Goal: Task Accomplishment & Management: Understand process/instructions

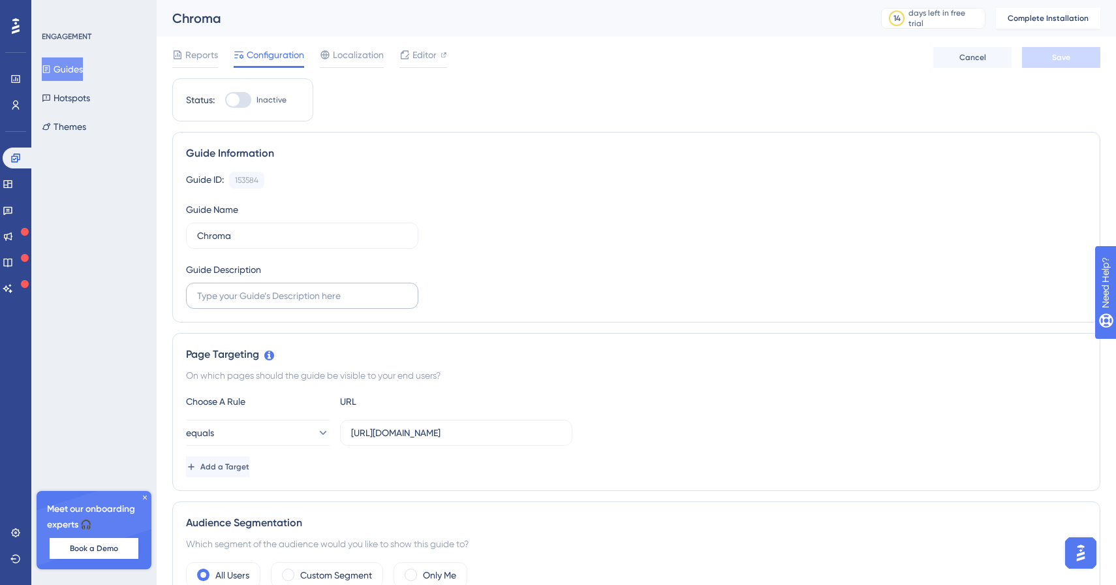
click at [279, 304] on label at bounding box center [302, 296] width 232 height 26
click at [279, 303] on input "text" at bounding box center [302, 296] width 210 height 14
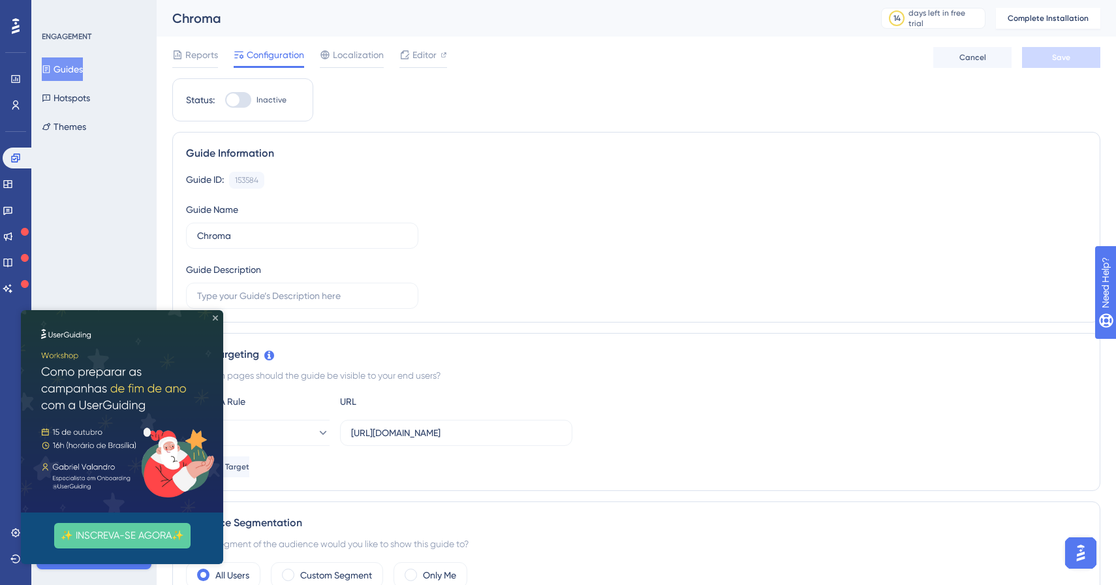
click at [217, 319] on icon "Close Preview" at bounding box center [215, 317] width 5 height 5
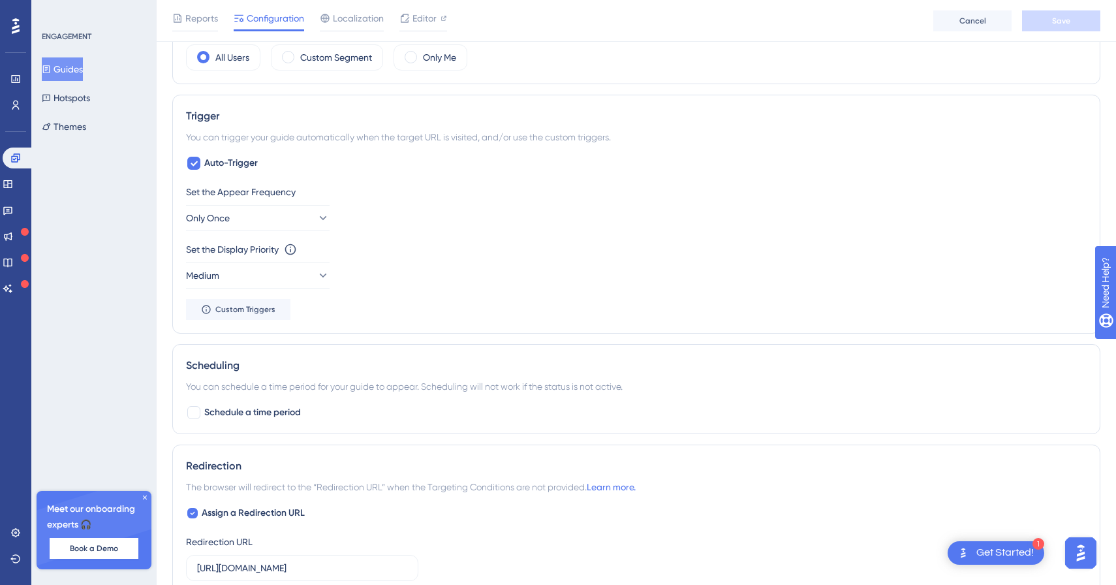
scroll to position [532, 0]
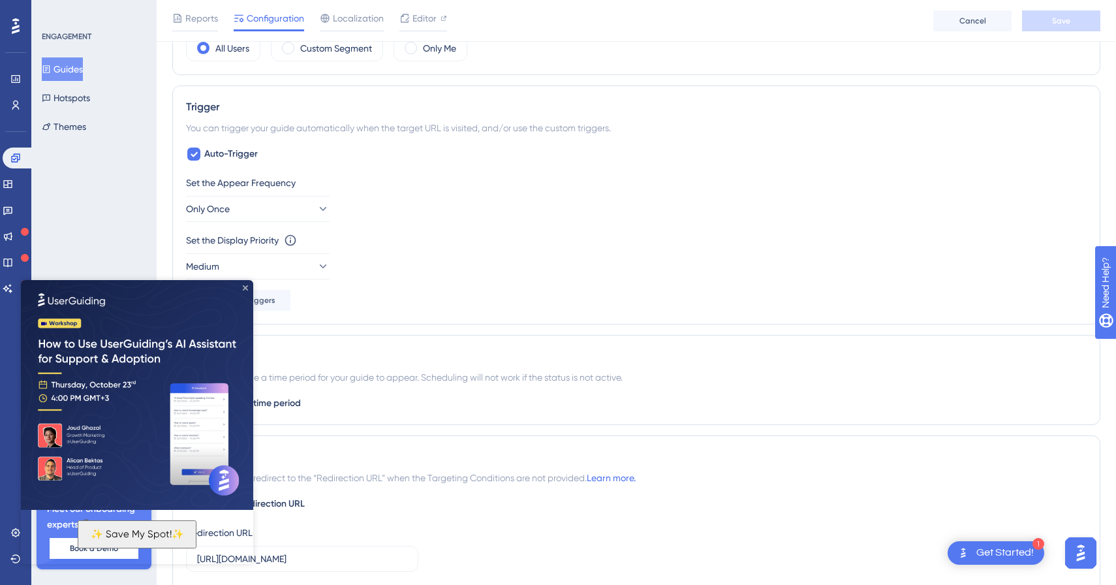
click at [245, 288] on icon "Close Preview" at bounding box center [245, 287] width 5 height 5
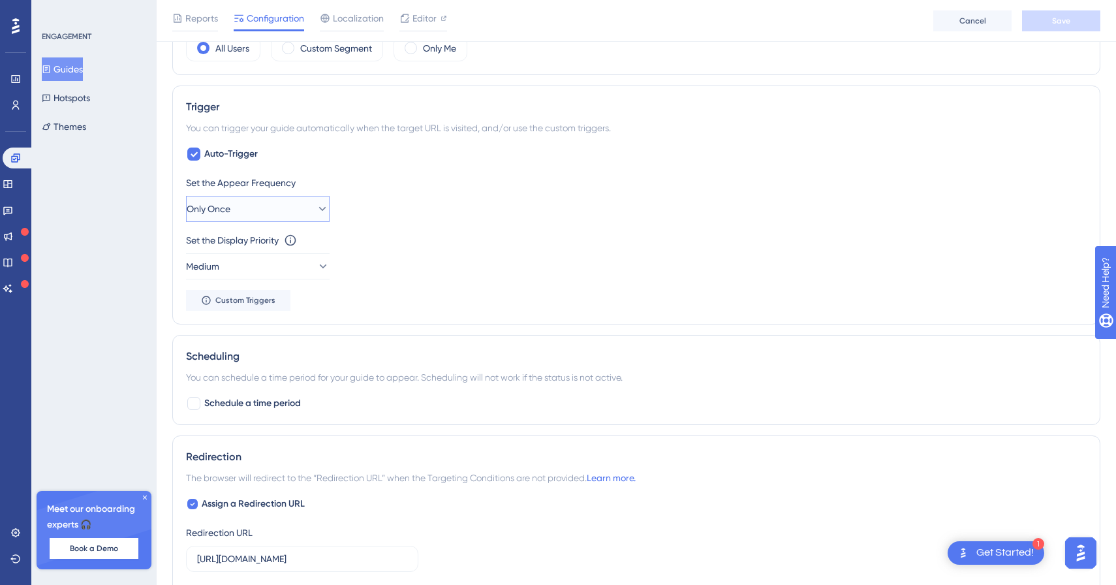
click at [316, 210] on icon at bounding box center [322, 208] width 13 height 13
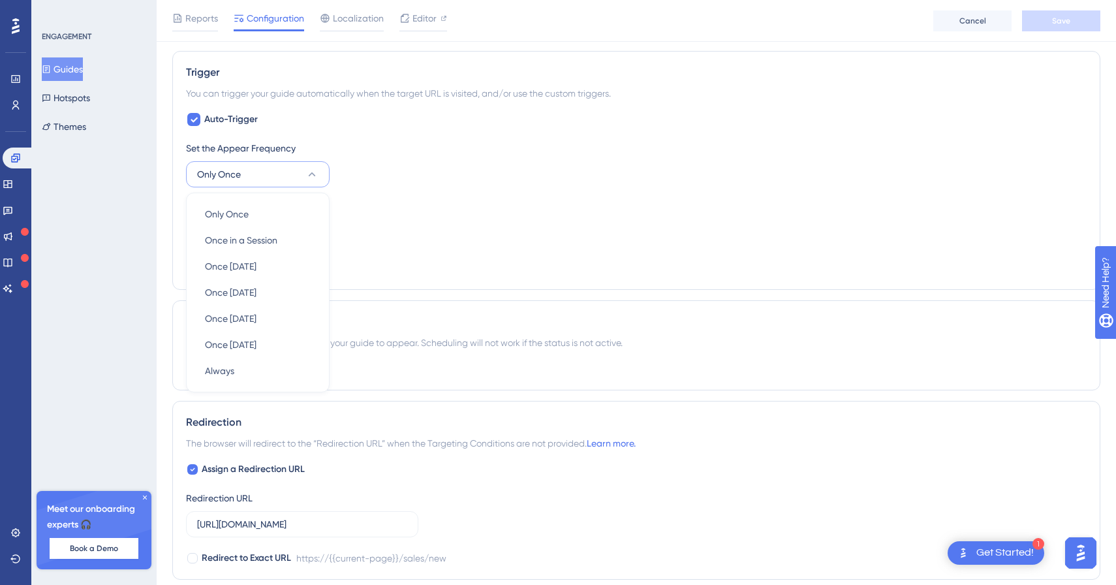
click at [386, 194] on div "Set the Appear Frequency Only Once Only Once Only Once Once in a Session Once i…" at bounding box center [636, 208] width 901 height 136
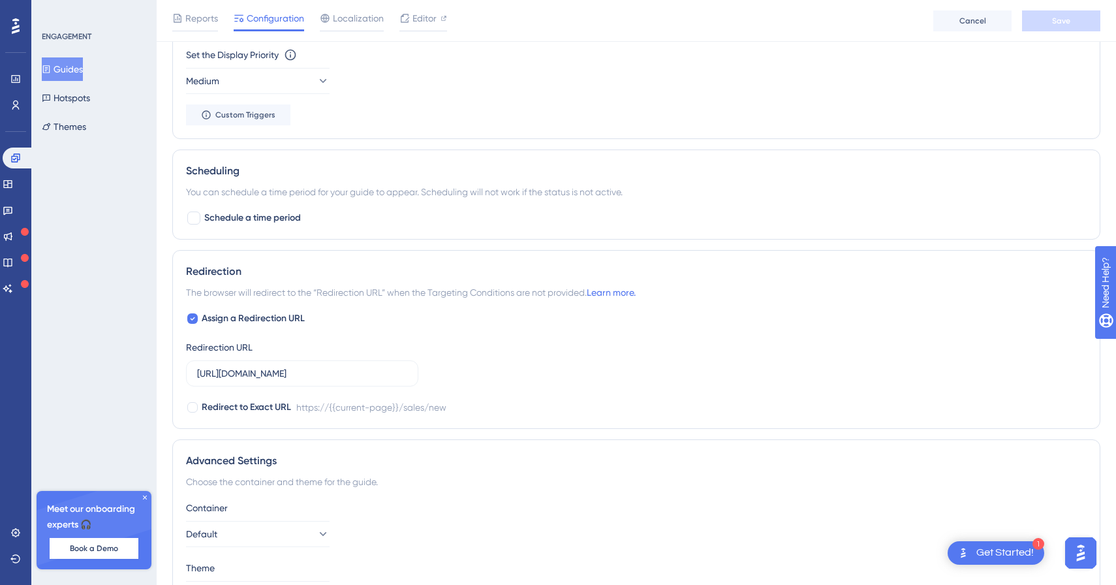
scroll to position [806, 0]
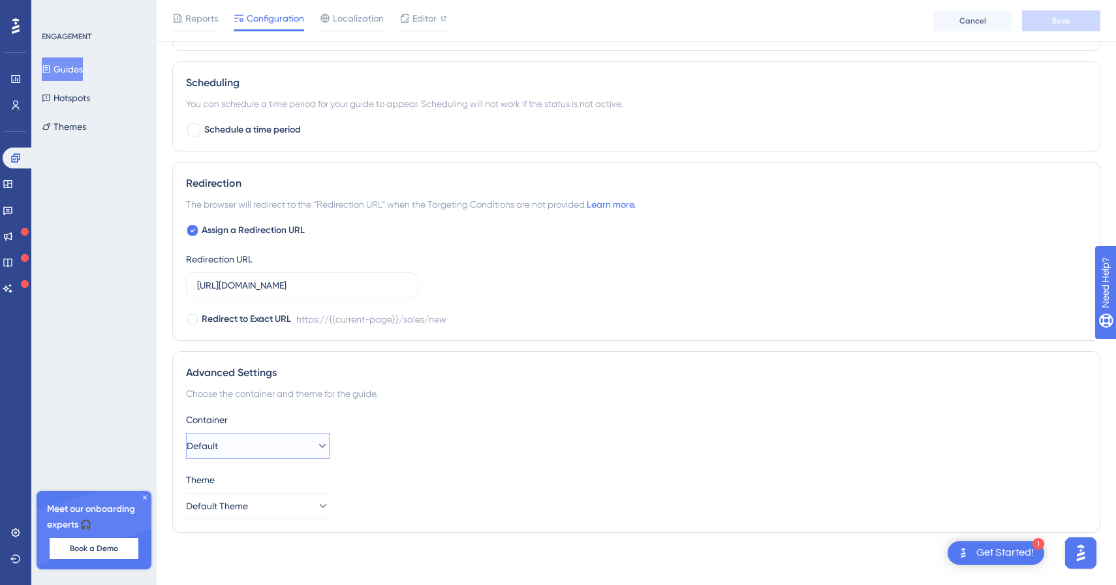
click at [316, 452] on icon at bounding box center [322, 445] width 13 height 13
click at [383, 437] on div "Container Default Default Default" at bounding box center [636, 435] width 901 height 47
click at [291, 513] on button "Default Theme" at bounding box center [258, 506] width 144 height 26
click at [383, 490] on div "Theme Default Theme Default Theme Default Theme" at bounding box center [636, 495] width 901 height 47
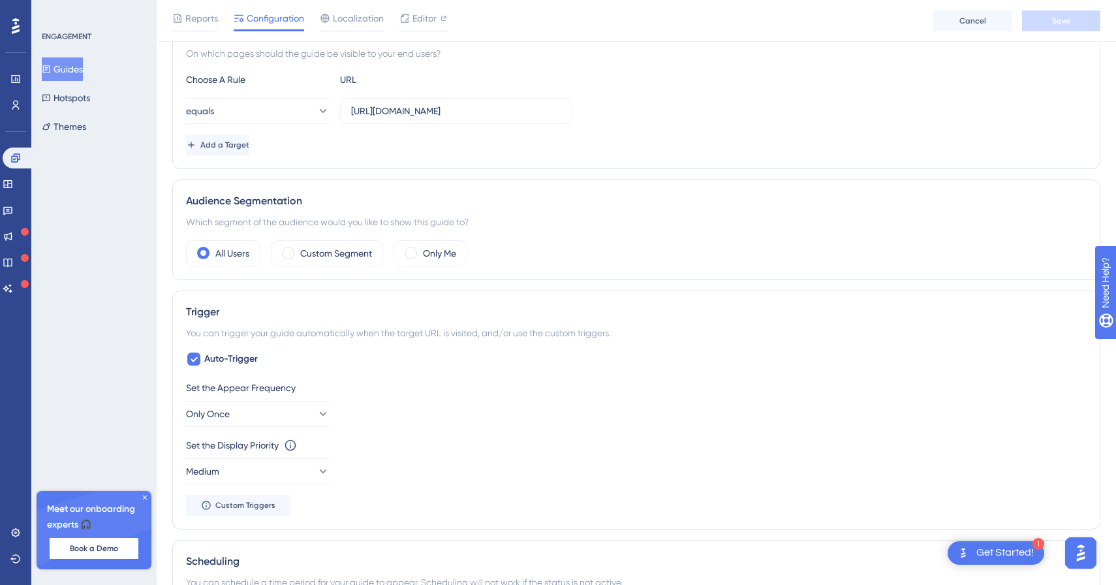
scroll to position [0, 0]
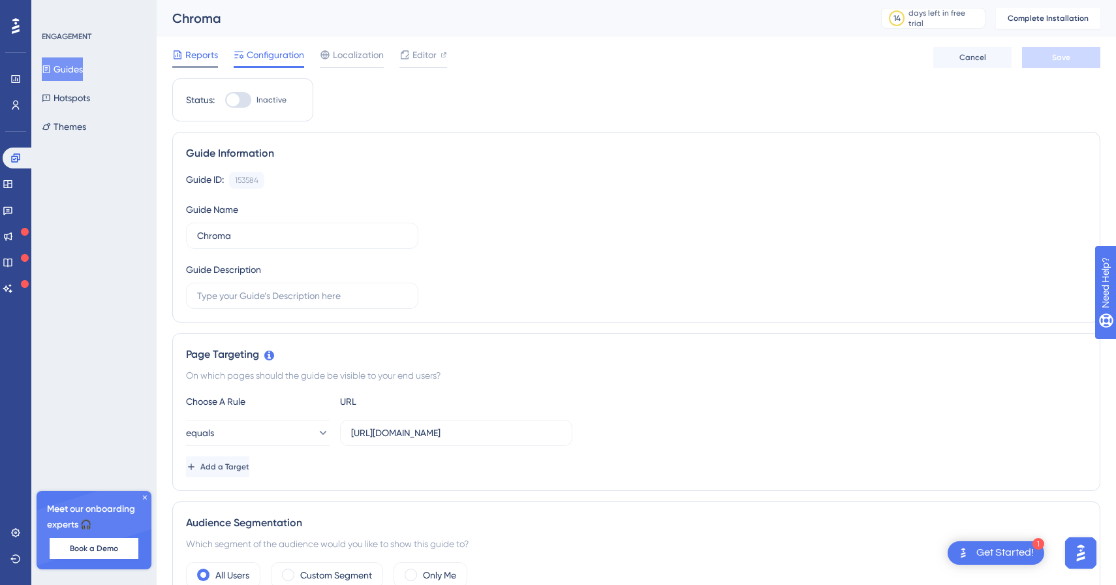
click at [206, 55] on span "Reports" at bounding box center [201, 55] width 33 height 16
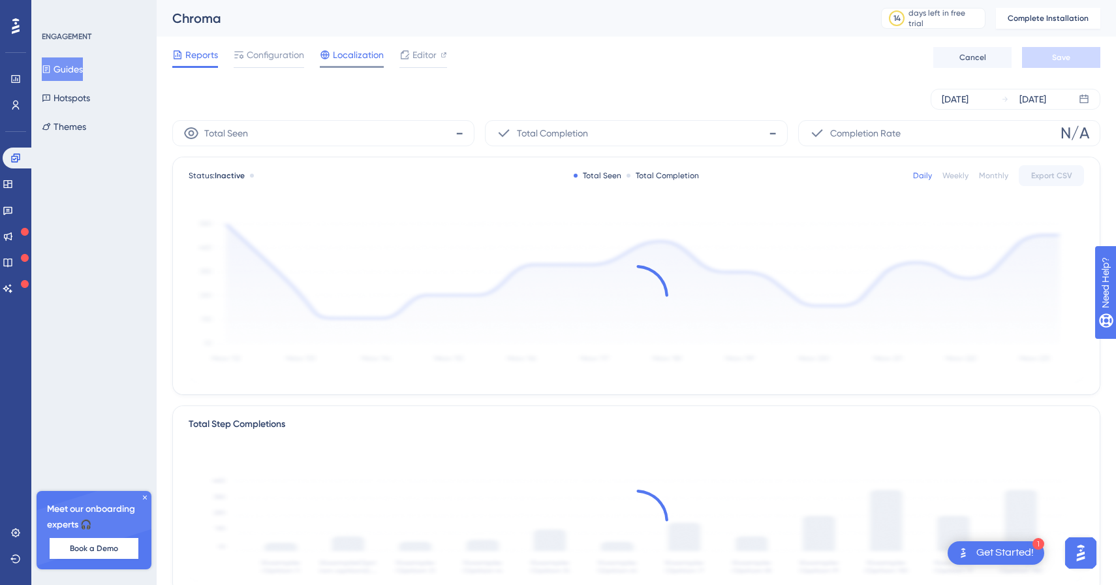
click at [349, 54] on span "Localization" at bounding box center [358, 55] width 51 height 16
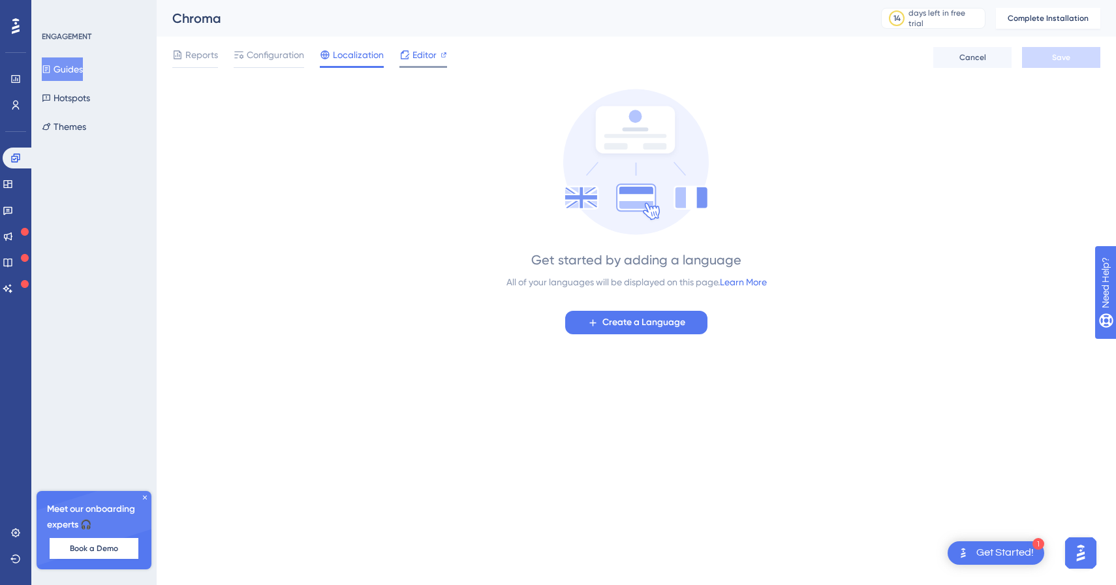
click at [400, 61] on div at bounding box center [405, 55] width 10 height 16
click at [268, 60] on span "Configuration" at bounding box center [275, 55] width 57 height 16
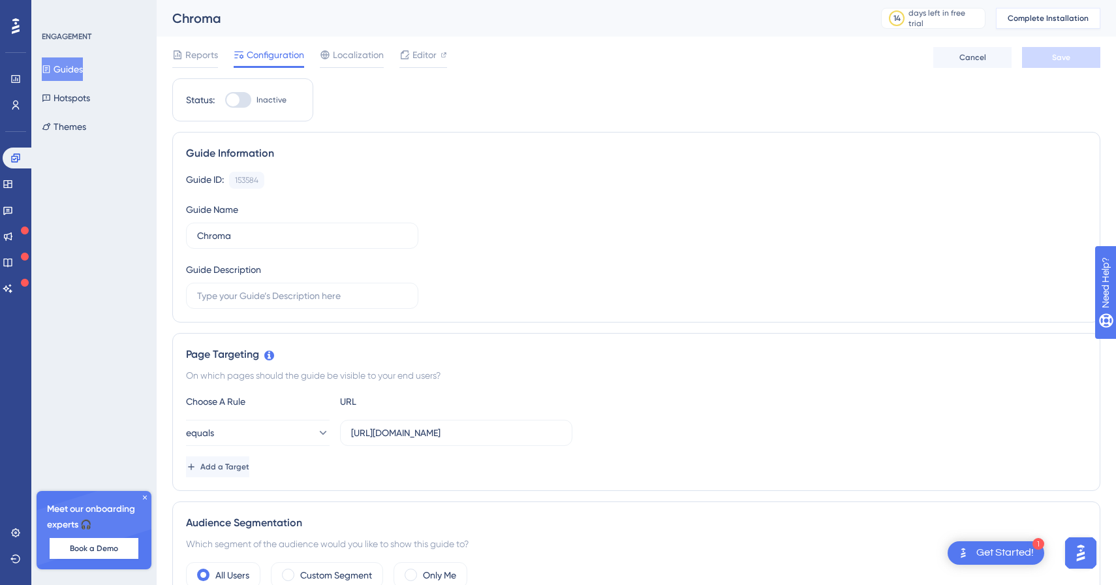
click at [1009, 22] on button "Complete Installation" at bounding box center [1048, 18] width 104 height 21
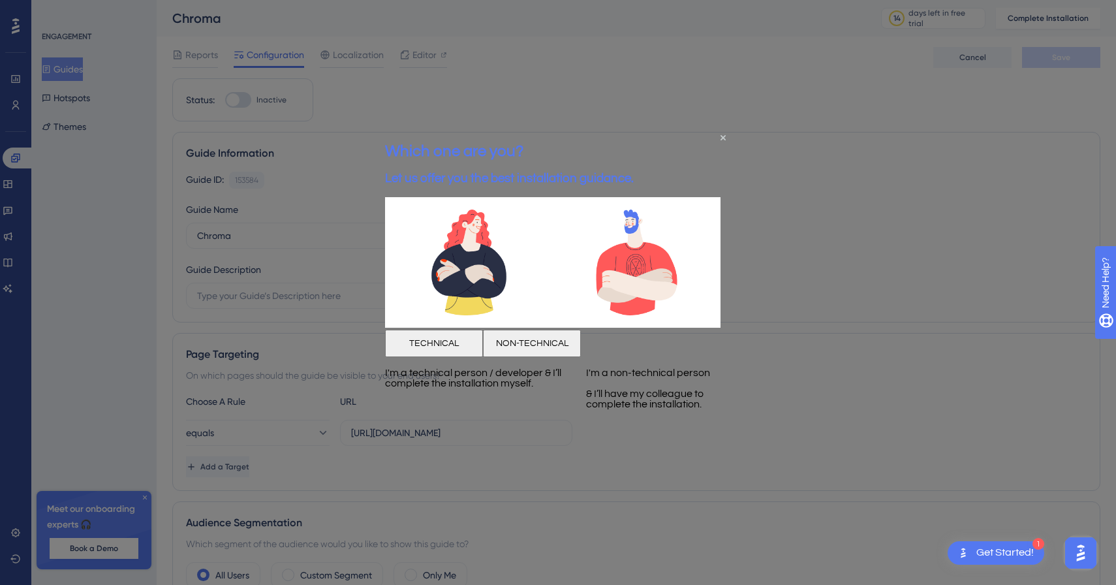
click at [581, 356] on button "NON-TECHNICAL" at bounding box center [532, 342] width 98 height 27
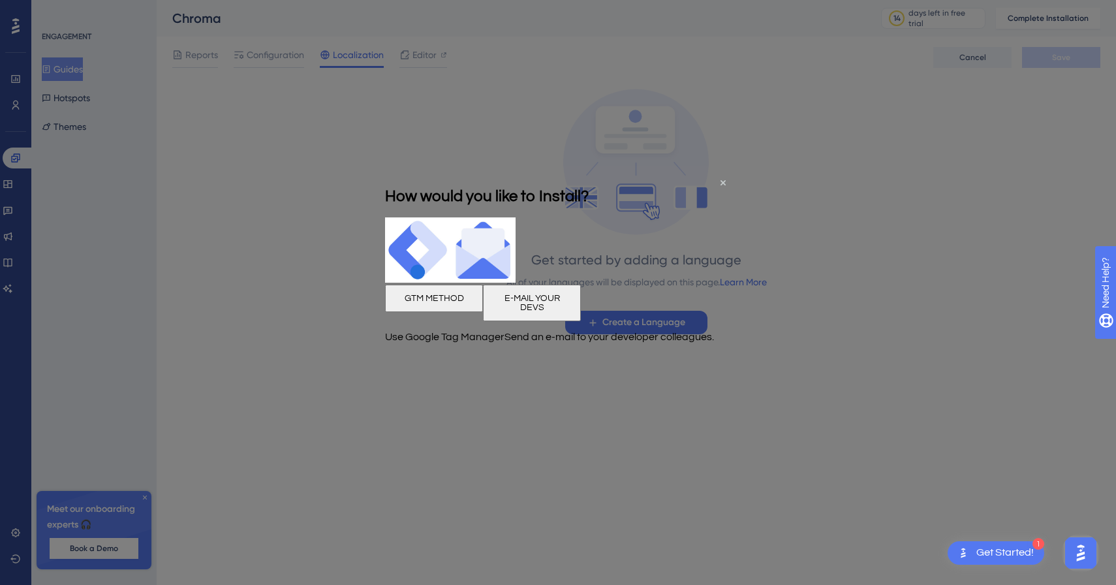
click at [375, 166] on div at bounding box center [558, 292] width 1116 height 585
click at [721, 180] on icon "Close Preview" at bounding box center [723, 182] width 5 height 5
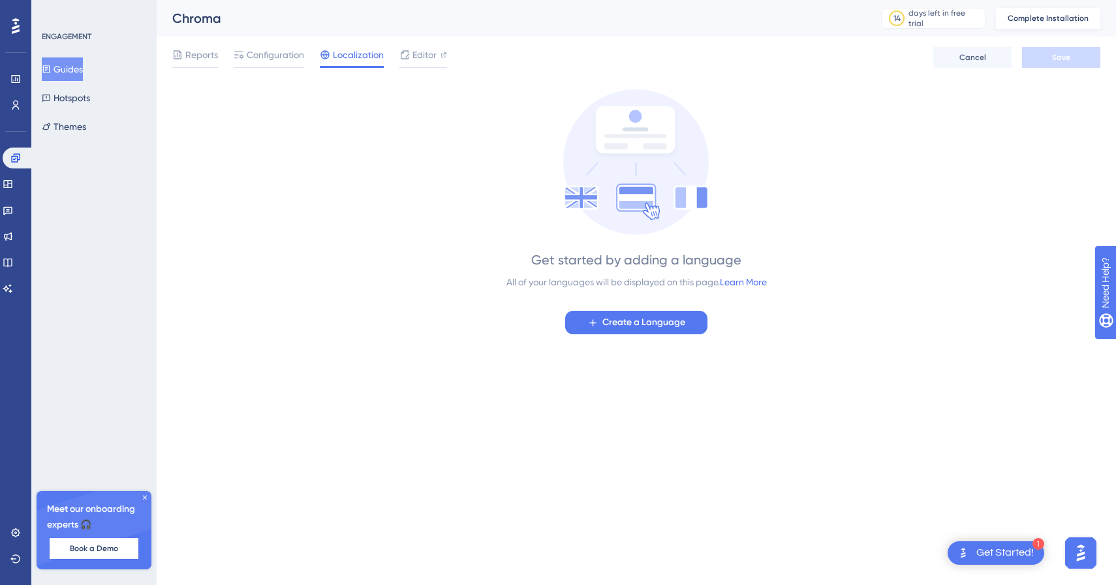
click at [1068, 13] on span "Complete Installation" at bounding box center [1048, 18] width 81 height 10
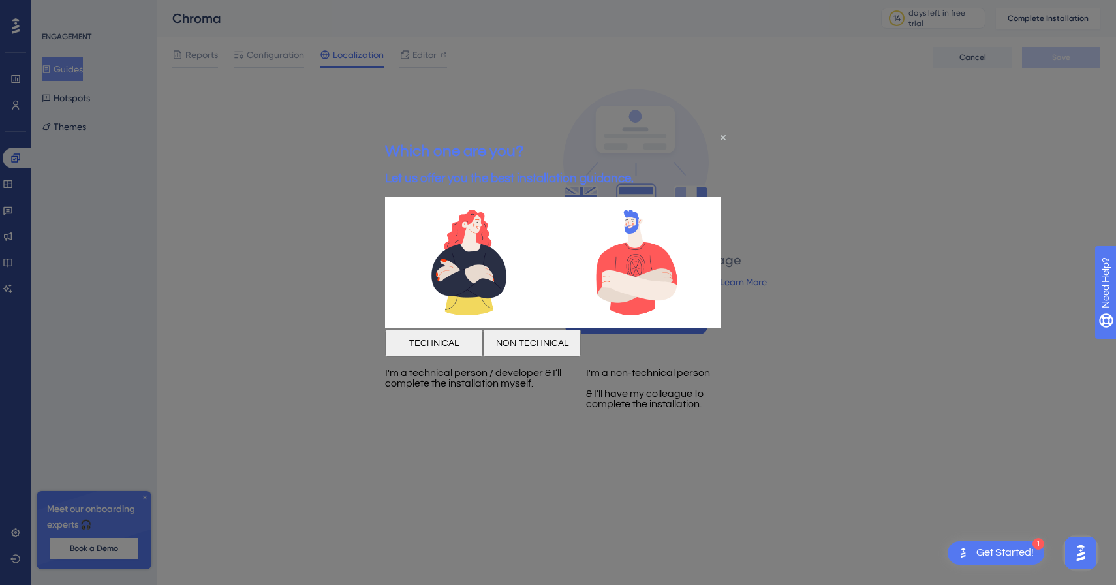
click at [483, 354] on button "TECHNICAL" at bounding box center [434, 342] width 98 height 27
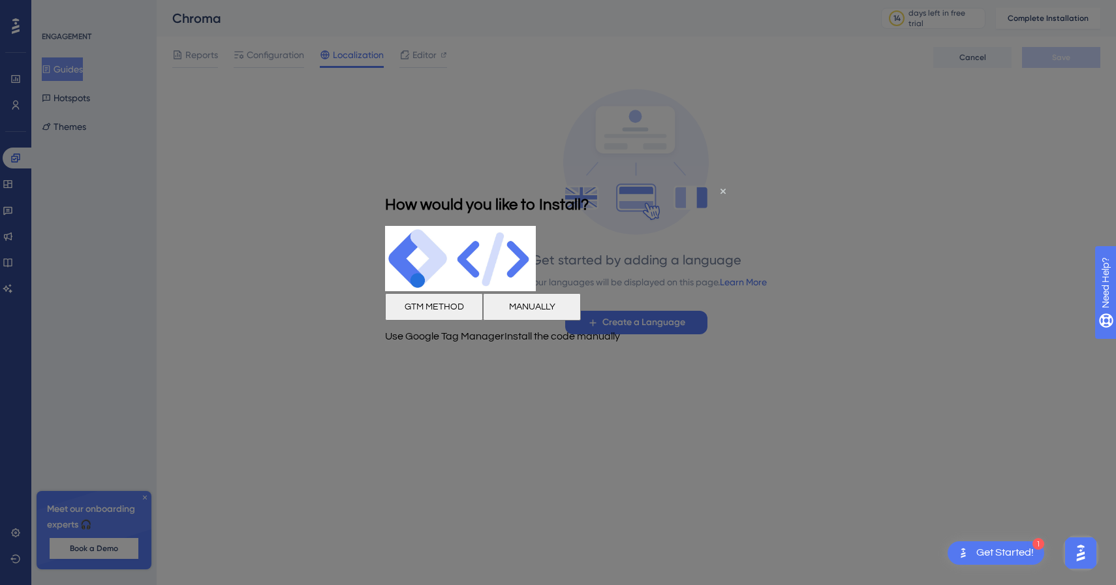
click at [581, 321] on button "MANUALLY" at bounding box center [532, 306] width 98 height 27
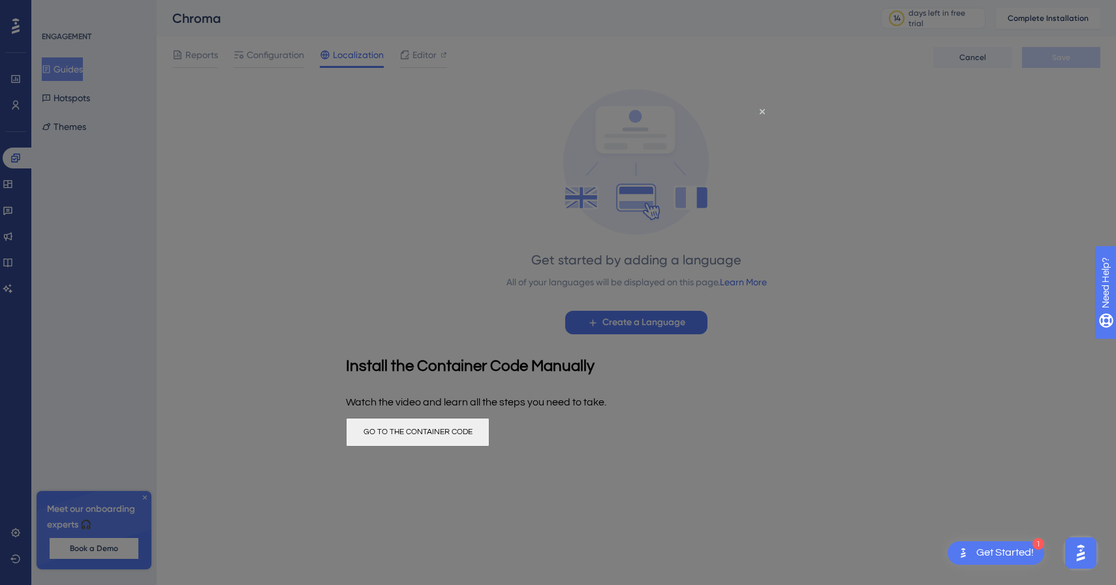
click at [490, 447] on button "GO TO THE CONTAINER CODE" at bounding box center [418, 432] width 144 height 29
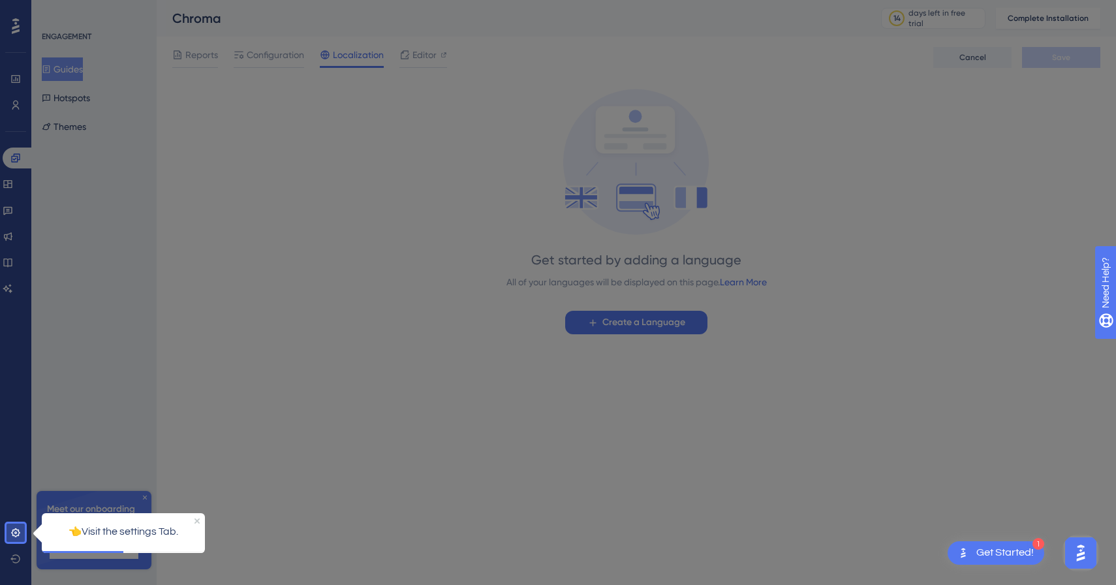
click at [192, 518] on div "👈Visit the settings Tab." at bounding box center [123, 532] width 163 height 38
click at [198, 519] on icon "Close Preview" at bounding box center [197, 520] width 5 height 5
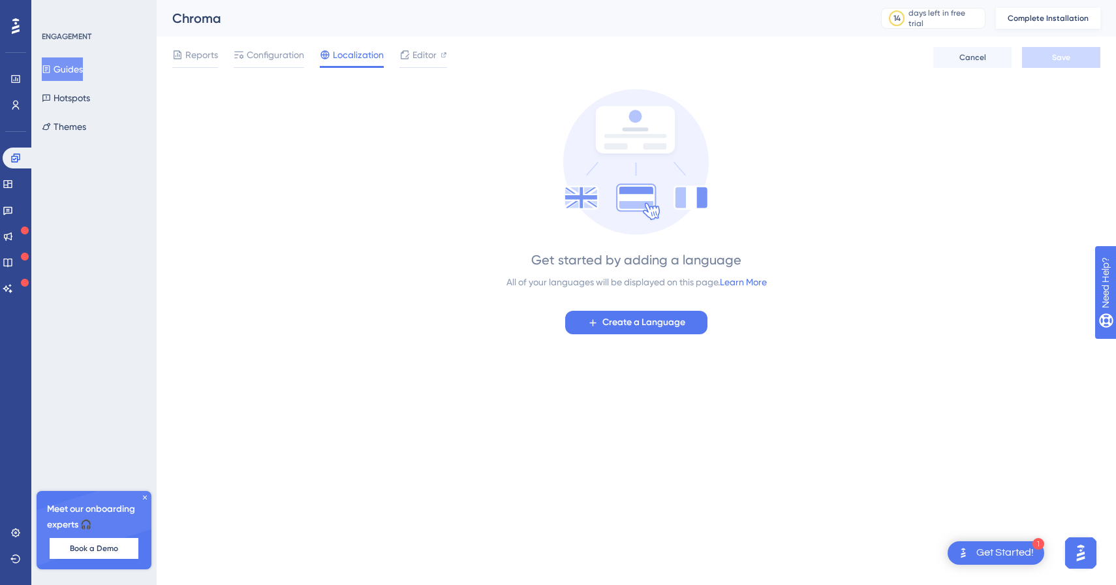
click at [1045, 20] on span "Complete Installation" at bounding box center [1048, 18] width 81 height 10
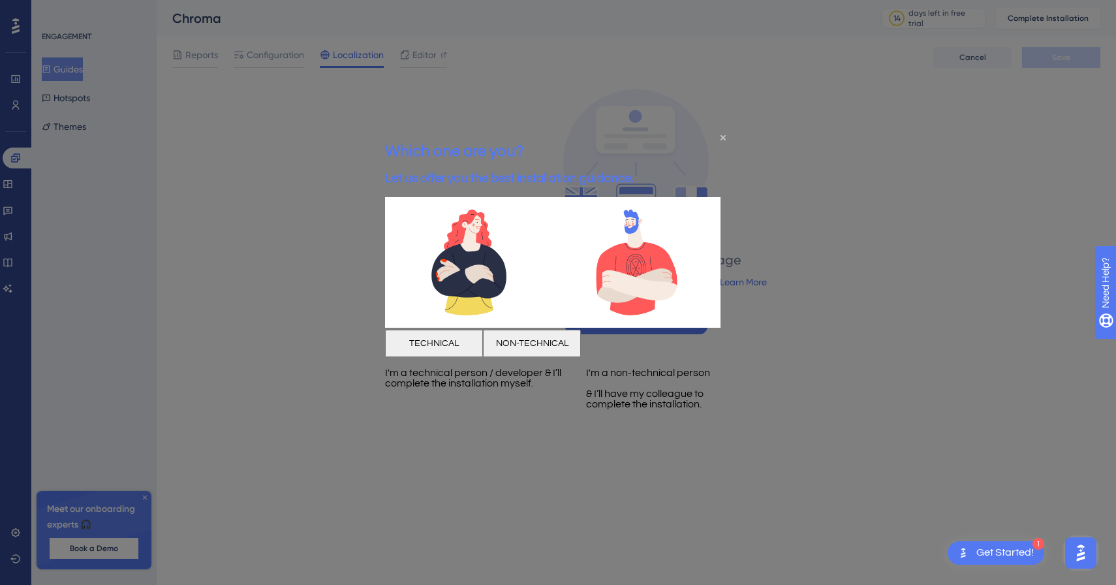
click at [483, 356] on button "TECHNICAL" at bounding box center [434, 342] width 98 height 27
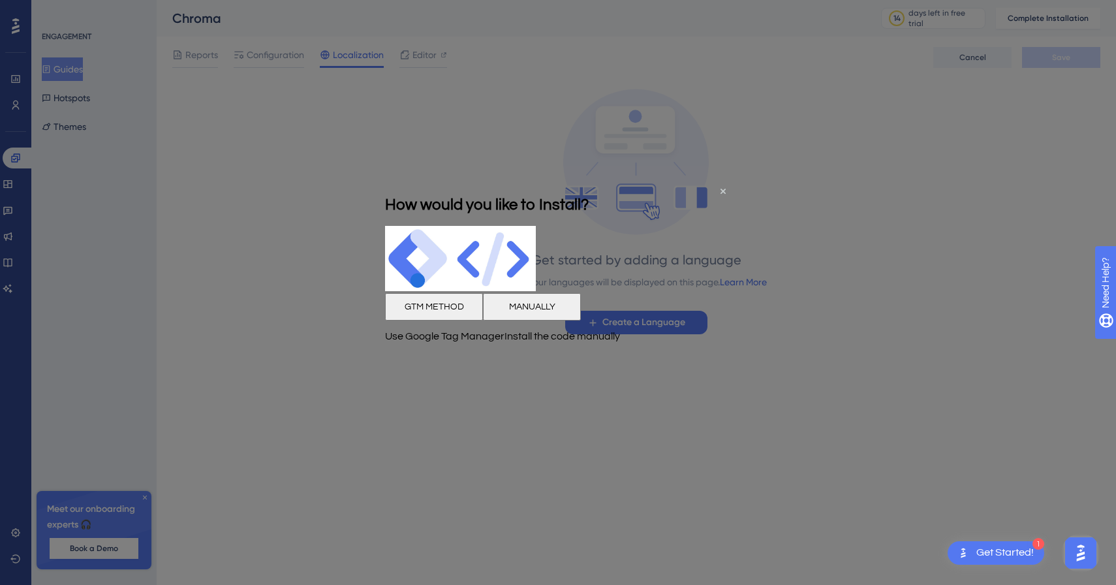
click at [482, 321] on div "GTM METHOD" at bounding box center [434, 306] width 98 height 27
click at [475, 321] on button "GTM METHOD" at bounding box center [434, 306] width 98 height 27
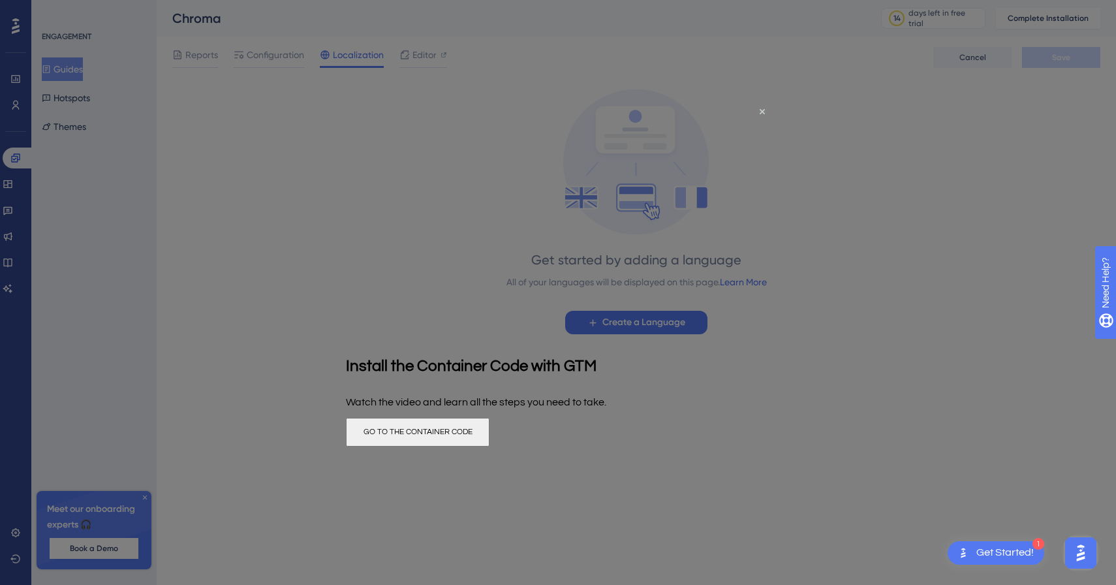
click at [842, 163] on div at bounding box center [558, 292] width 1116 height 585
click at [763, 112] on icon "Close Preview" at bounding box center [762, 111] width 5 height 5
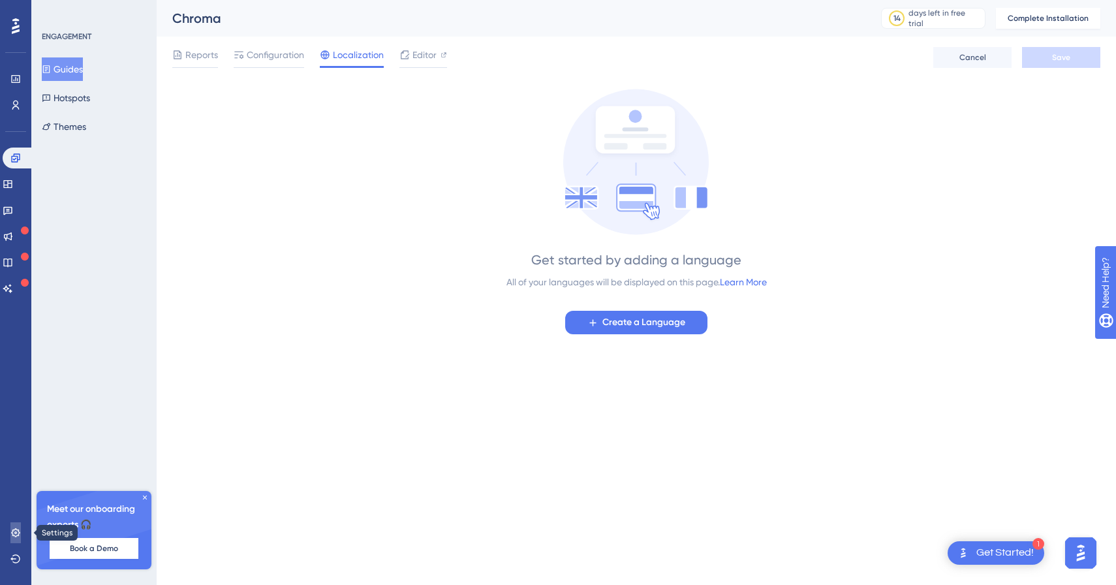
click at [21, 535] on link at bounding box center [15, 532] width 10 height 21
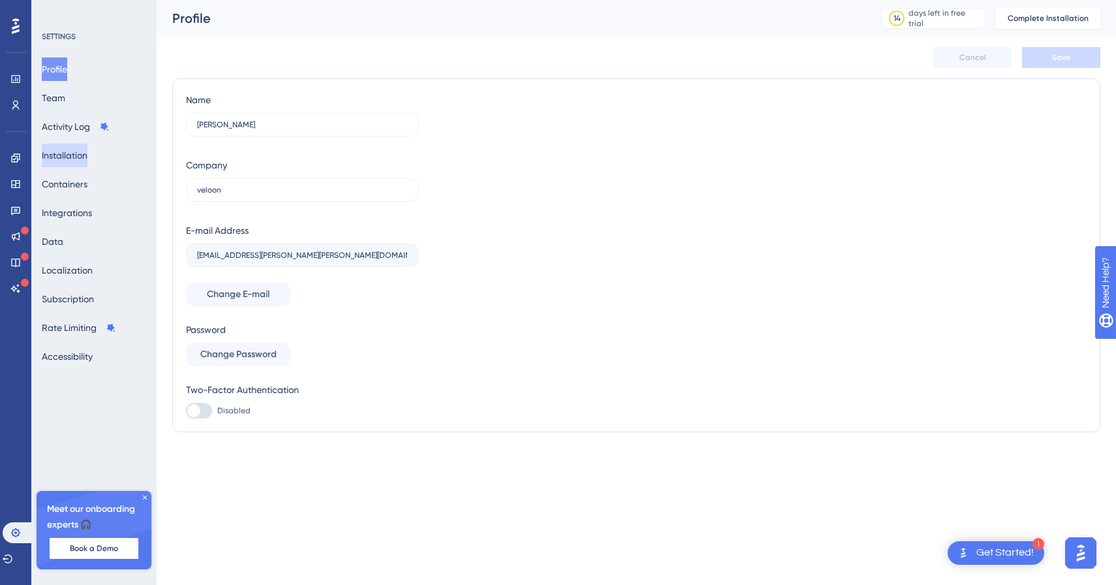
click at [87, 158] on button "Installation" at bounding box center [65, 156] width 46 height 24
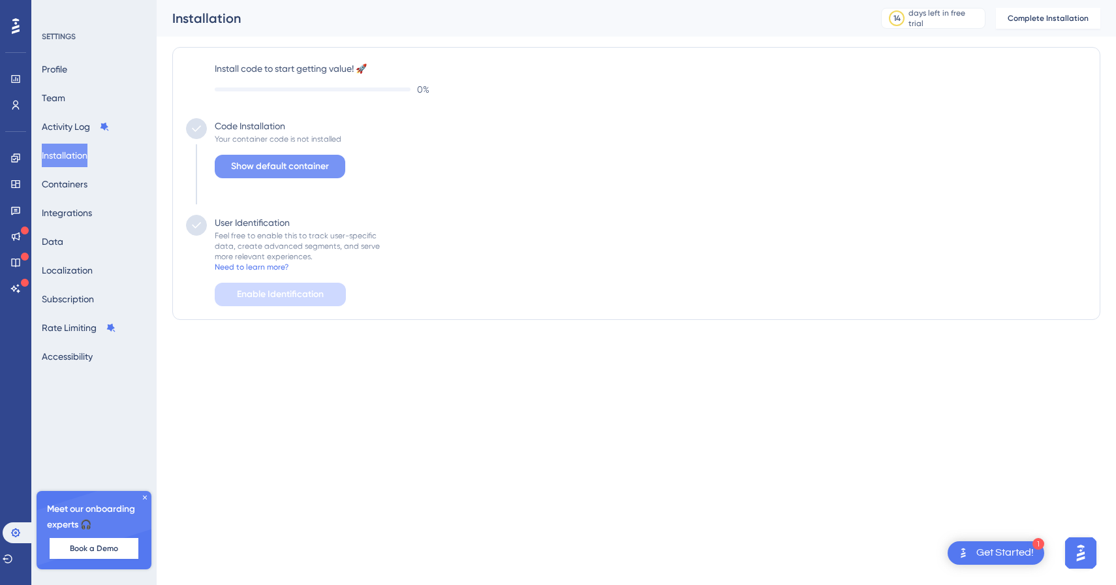
click at [268, 173] on span "Show default container" at bounding box center [280, 167] width 98 height 16
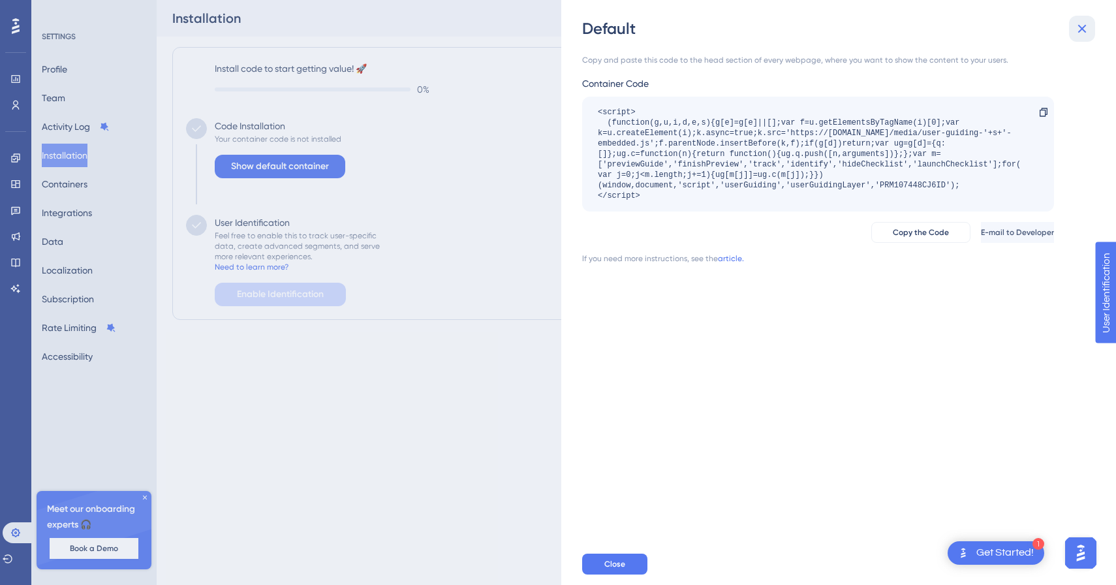
click at [1084, 38] on button at bounding box center [1082, 29] width 26 height 26
